Goal: Find specific page/section: Find specific page/section

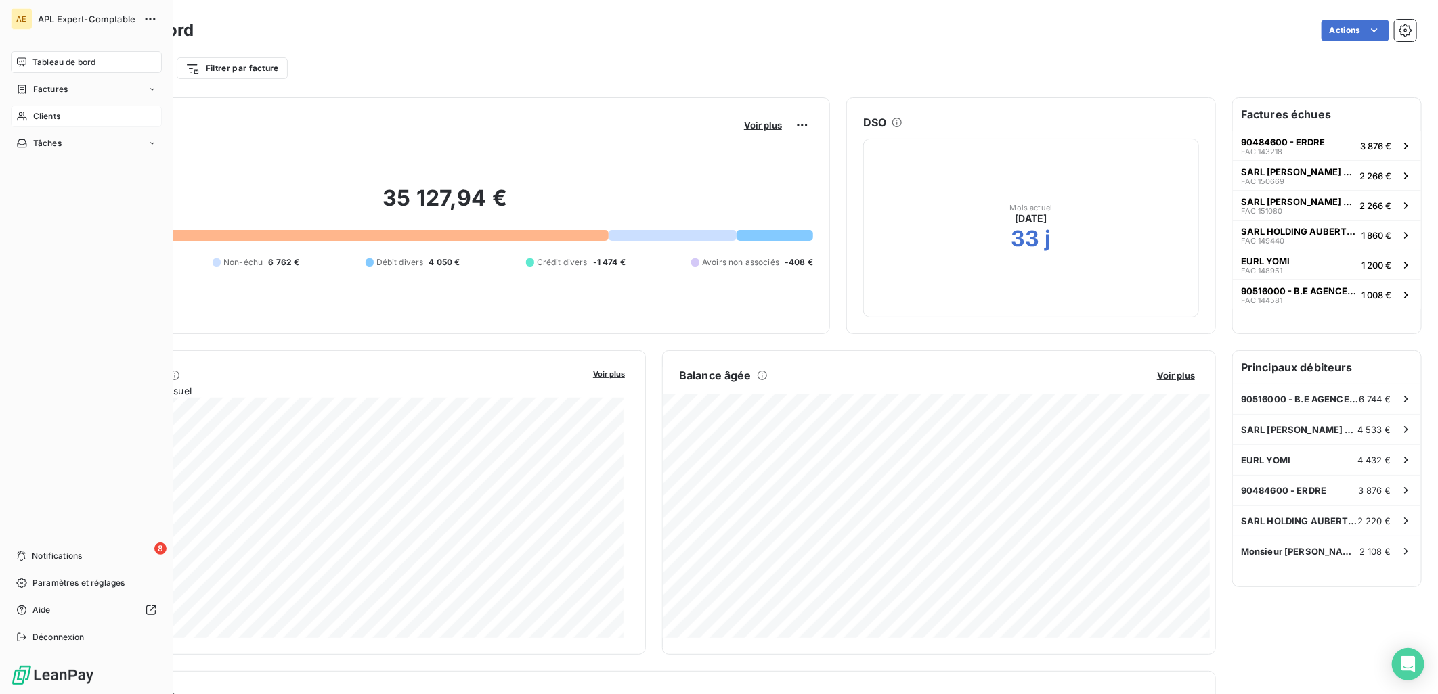
click at [48, 112] on span "Clients" at bounding box center [46, 116] width 27 height 12
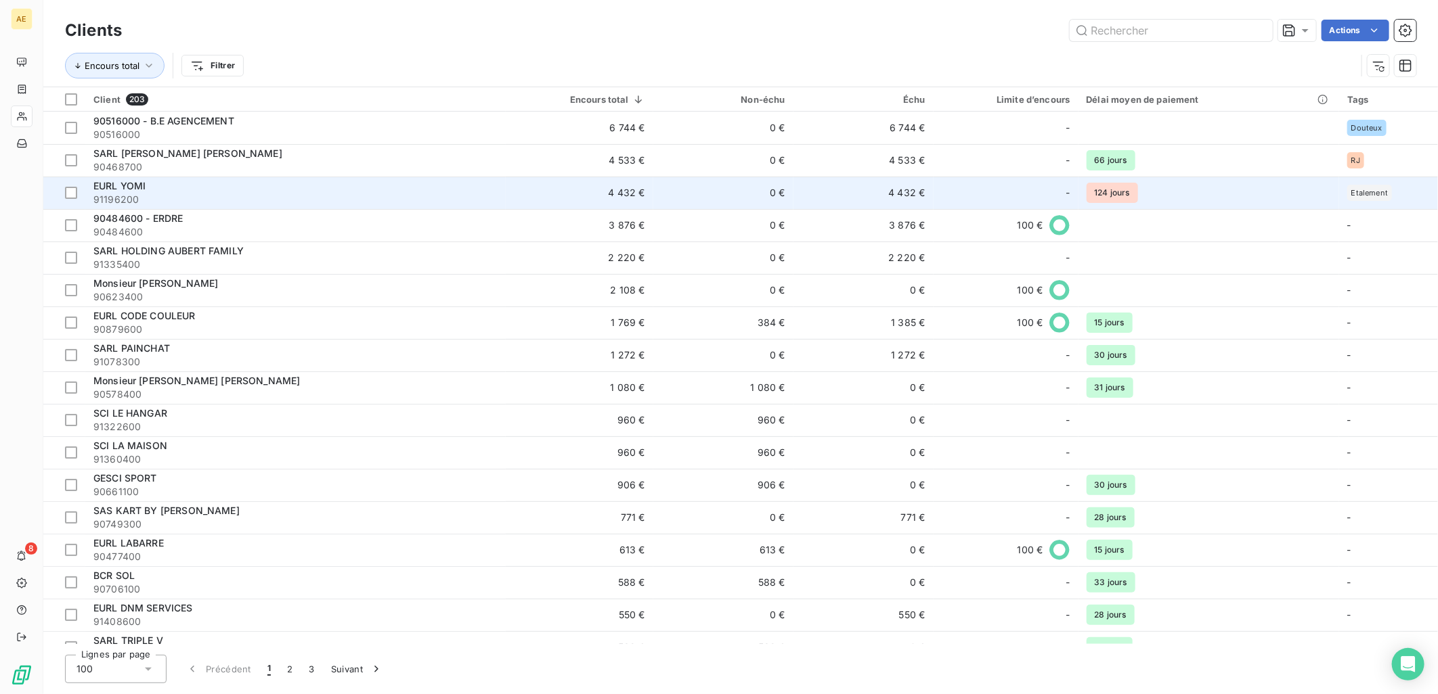
click at [137, 193] on span "91196200" at bounding box center [295, 200] width 404 height 14
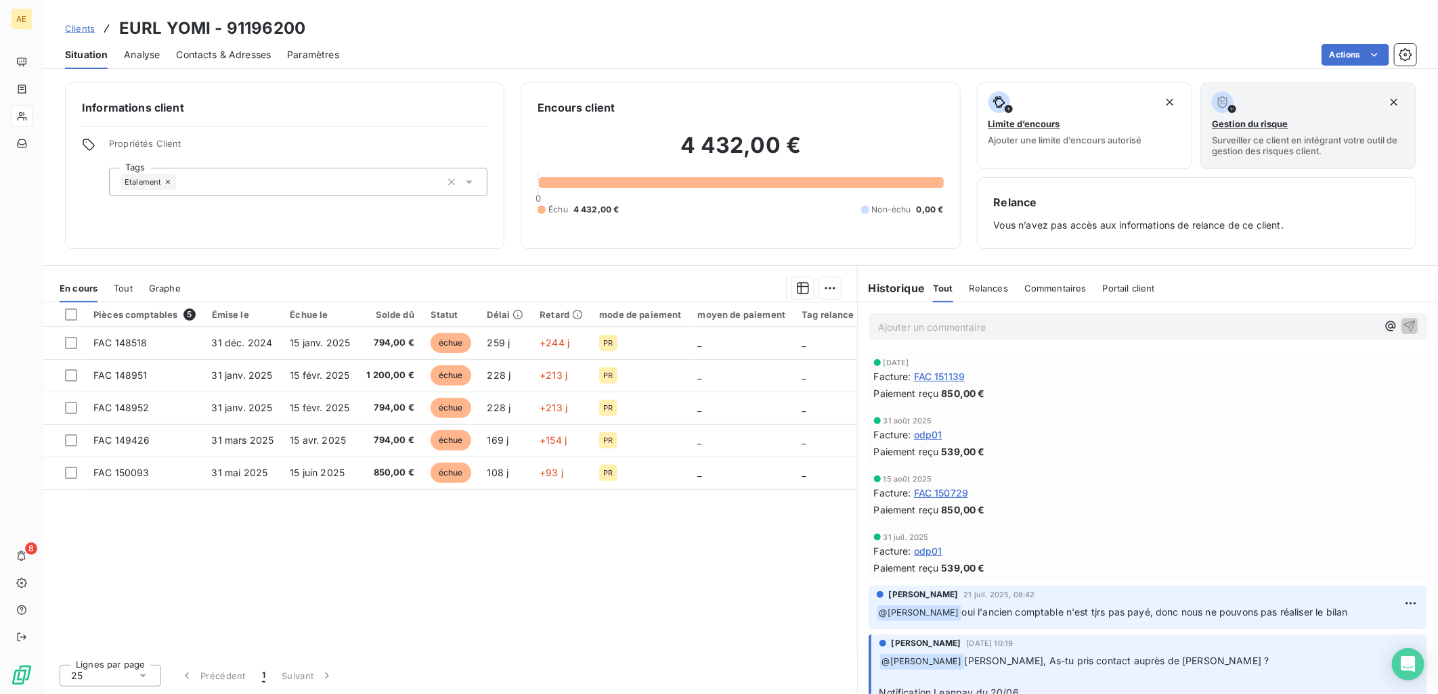
click at [127, 288] on span "Tout" at bounding box center [123, 288] width 19 height 11
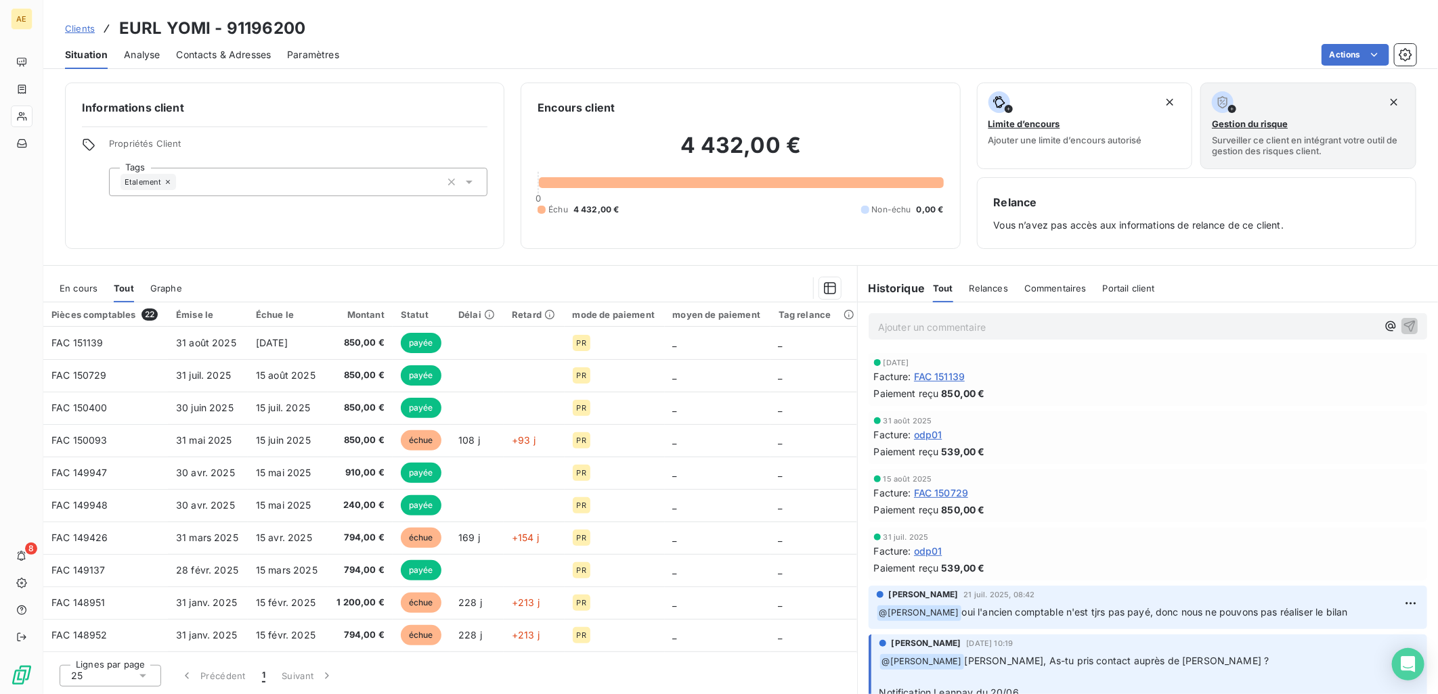
click at [46, 292] on div "En cours Tout Graphe" at bounding box center [450, 288] width 814 height 28
click at [66, 296] on div "En cours" at bounding box center [79, 288] width 38 height 28
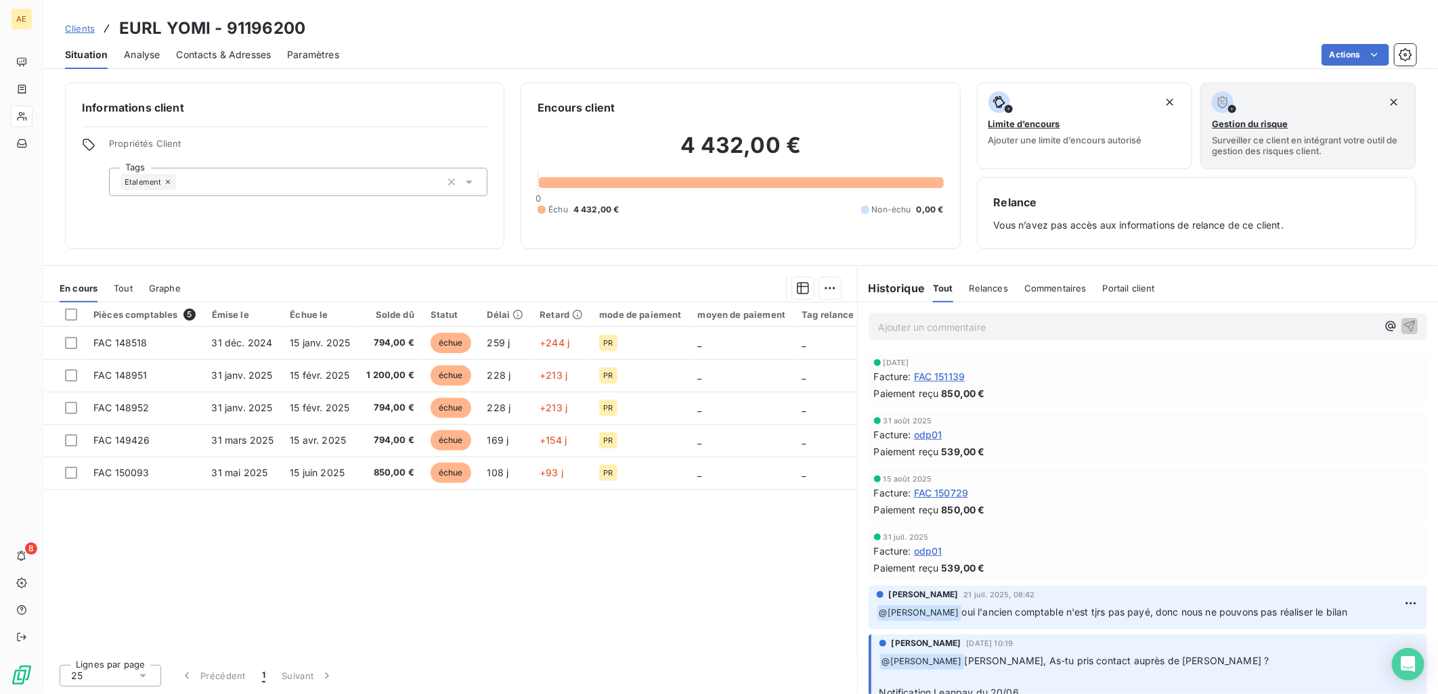
click at [844, 262] on div "Informations client Propriétés Client Tags Etalement Encours client 4 432,00 € …" at bounding box center [740, 384] width 1394 height 620
click at [130, 285] on span "Tout" at bounding box center [123, 288] width 19 height 11
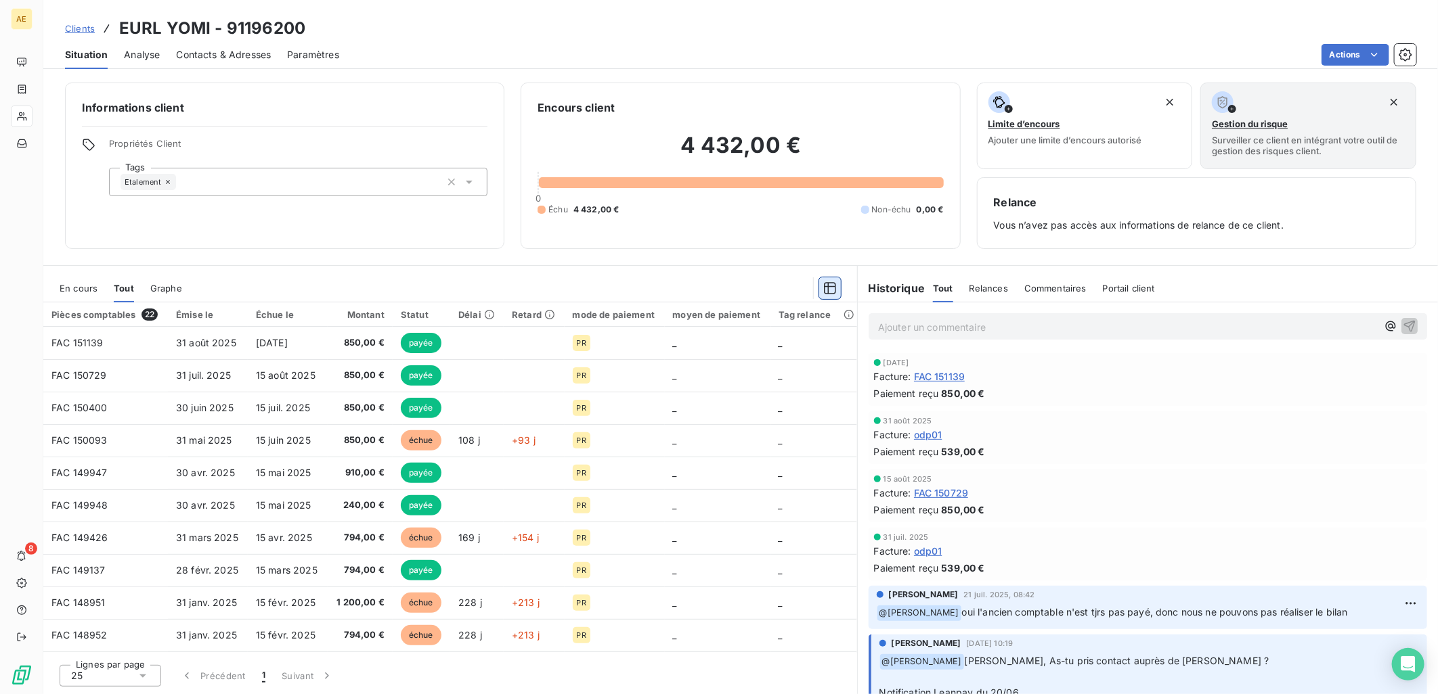
click at [835, 290] on icon "button" at bounding box center [830, 288] width 12 height 12
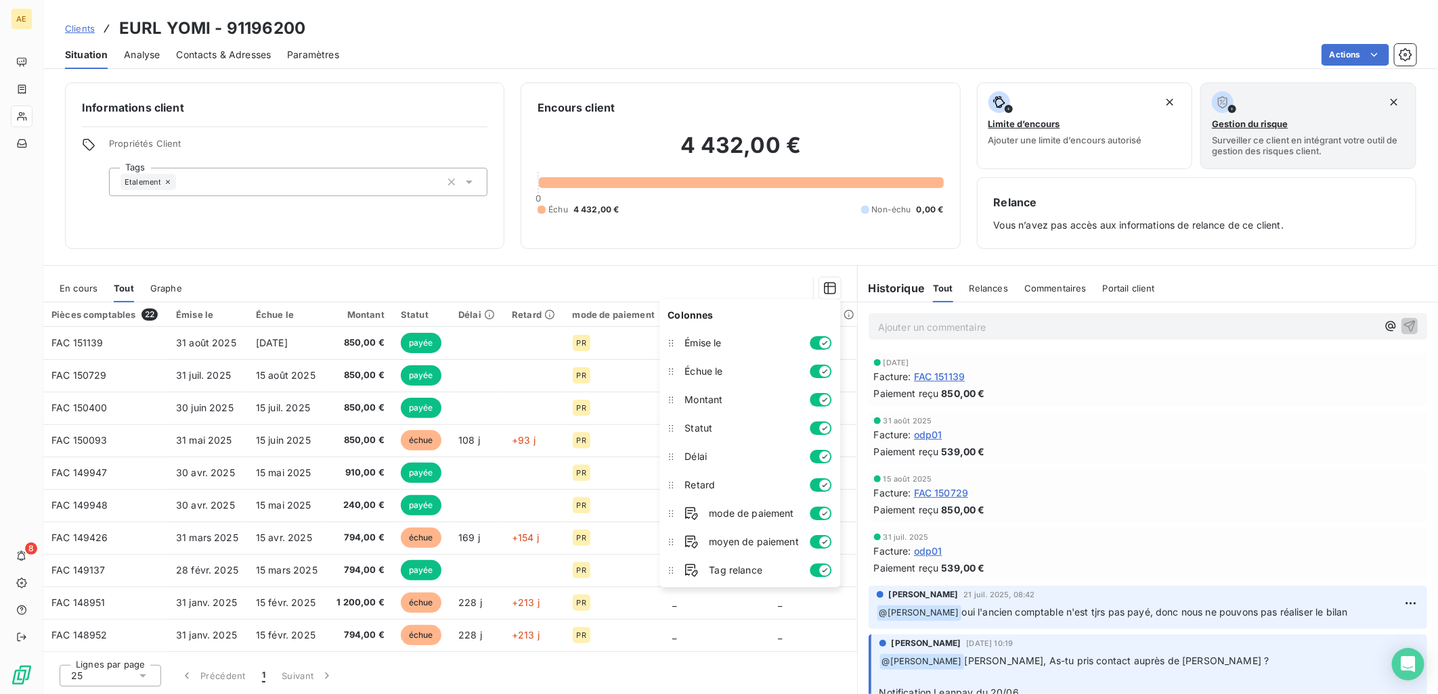
click at [688, 280] on div at bounding box center [519, 289] width 642 height 22
